Goal: Go to known website: Access a specific website the user already knows

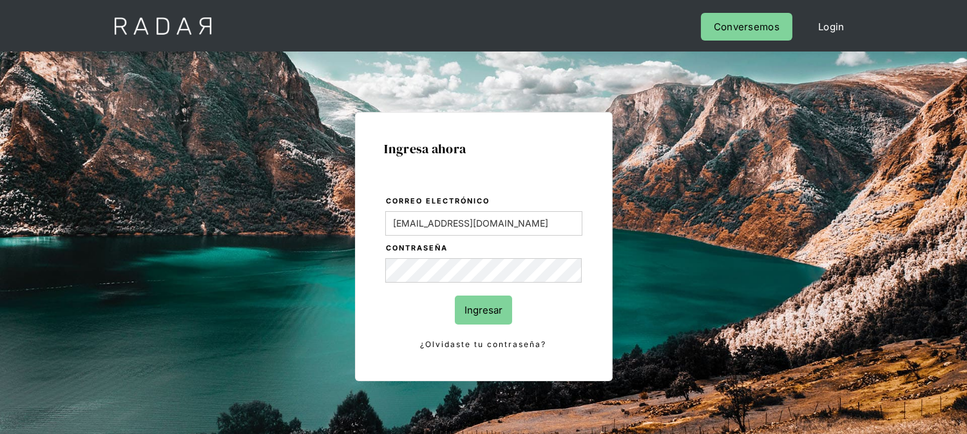
click at [462, 301] on input "Ingresar" at bounding box center [483, 310] width 57 height 29
